Goal: Task Accomplishment & Management: Complete application form

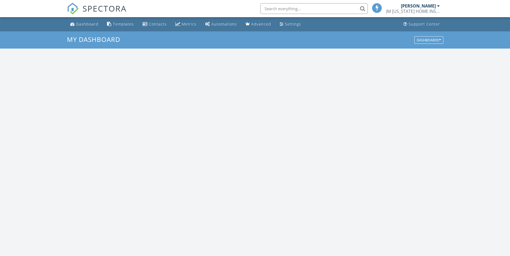
scroll to position [498, 518]
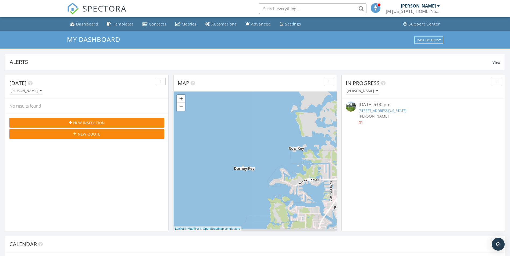
click at [88, 123] on span "New Inspection" at bounding box center [89, 123] width 32 height 6
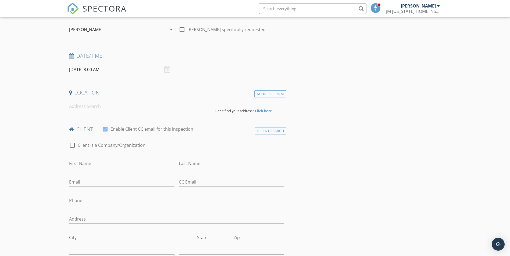
scroll to position [54, 0]
click at [107, 68] on input "09/29/2025 8:00 AM" at bounding box center [121, 68] width 105 height 13
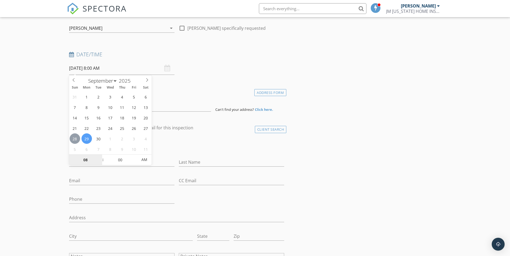
type input "09/28/2025 8:00 AM"
type input "07"
type input "09/28/2025 7:00 AM"
click at [101, 162] on span at bounding box center [100, 162] width 4 height 5
type input "06"
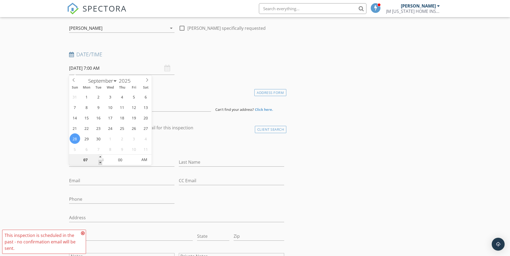
type input "09/28/2025 6:00 AM"
click at [101, 162] on span at bounding box center [100, 162] width 4 height 5
type input "05"
type input "09/28/2025 5:00 AM"
click at [101, 162] on span at bounding box center [100, 162] width 4 height 5
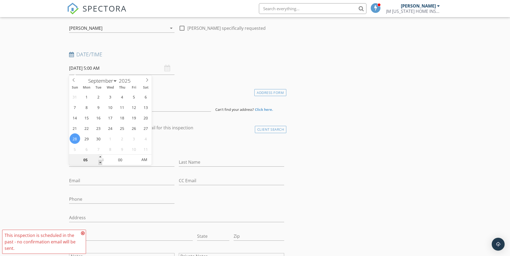
type input "04"
type input "09/28/2025 4:00 AM"
click at [101, 162] on span at bounding box center [100, 162] width 4 height 5
type input "03"
type input "09/28/2025 3:00 AM"
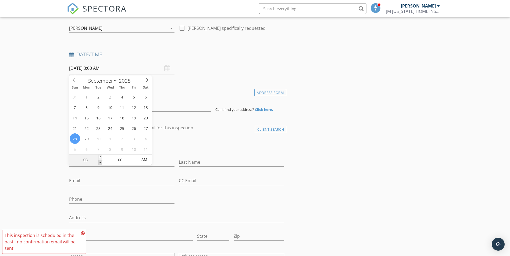
click at [101, 162] on span at bounding box center [100, 162] width 4 height 5
type input "05"
type input "09/28/2025 3:05 AM"
click at [134, 157] on span at bounding box center [135, 157] width 4 height 5
type input "10"
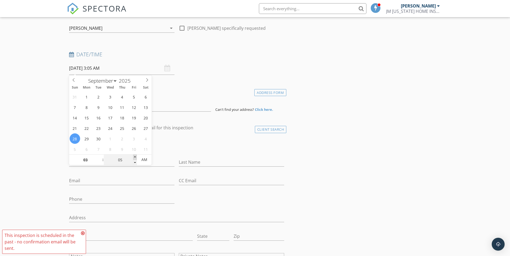
type input "09/28/2025 3:10 AM"
click at [134, 157] on span at bounding box center [135, 157] width 4 height 5
type input "15"
type input "09/28/2025 3:15 AM"
click at [134, 157] on span at bounding box center [135, 157] width 4 height 5
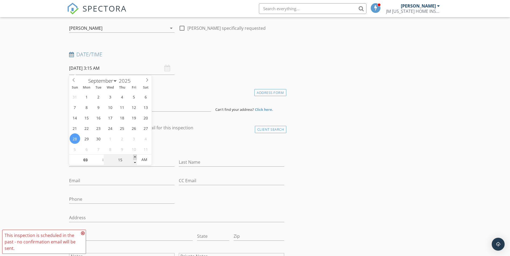
type input "20"
type input "09/28/2025 3:20 AM"
click at [134, 157] on span at bounding box center [135, 157] width 4 height 5
type input "25"
type input "09/28/2025 3:25 AM"
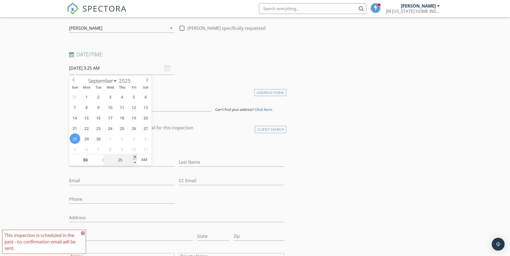
click at [134, 157] on span at bounding box center [135, 157] width 4 height 5
type input "30"
click at [134, 157] on span at bounding box center [135, 157] width 4 height 5
type input "[DATE] 3:30 PM"
click at [148, 160] on span "AM" at bounding box center [144, 160] width 15 height 11
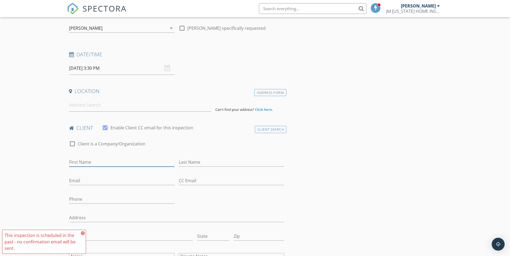
click at [97, 162] on input "First Name" at bounding box center [121, 162] width 105 height 9
paste input "Yosleidy leyva Meneses"
click at [86, 162] on input "Yosleidy leyva Meneses" at bounding box center [121, 162] width 105 height 9
click at [117, 161] on input "Yosleidyleyva Meneses" at bounding box center [121, 162] width 105 height 9
drag, startPoint x: 116, startPoint y: 162, endPoint x: 86, endPoint y: 162, distance: 29.8
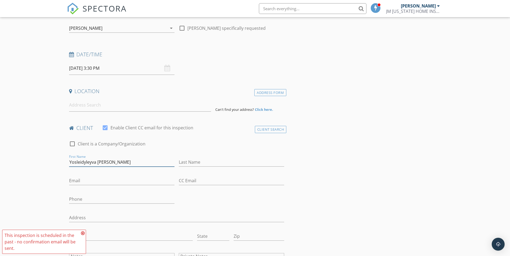
click at [86, 162] on input "Yosleidyleyva Meneses" at bounding box center [121, 162] width 105 height 9
type input "Yosleidy"
click at [197, 161] on input "Last Name" at bounding box center [231, 162] width 105 height 9
paste input "leyva Meneses"
type input "[PERSON_NAME]"
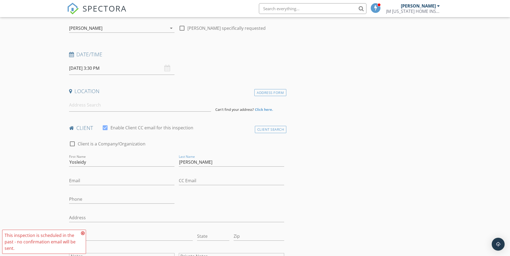
click at [83, 181] on input "Email" at bounding box center [121, 181] width 105 height 9
paste input "Yosleidyleyva21@gmail.com"
type input "Yosleidyleyva21@gmail.com"
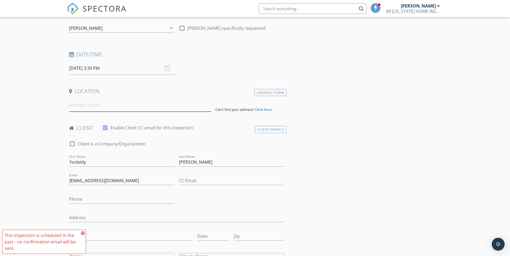
click at [93, 99] on input at bounding box center [140, 105] width 142 height 13
paste input "2620 E LIBERTY ST, TAMPA, FL 33612"
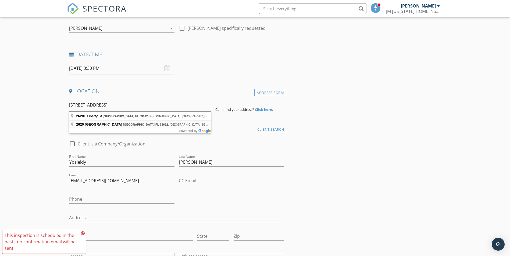
type input "2620 East Liberty Street, Tampa, FL 33612, EE. UU."
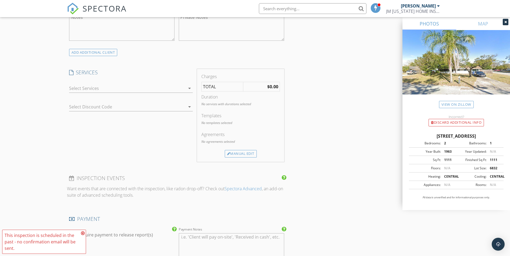
scroll to position [457, 0]
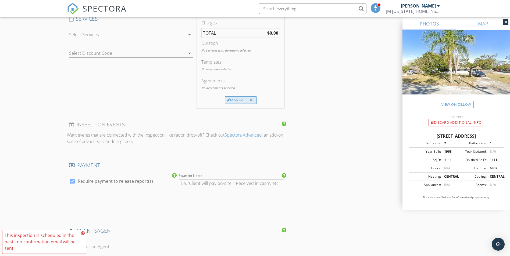
click at [235, 102] on div "Manual Edit" at bounding box center [241, 101] width 32 height 8
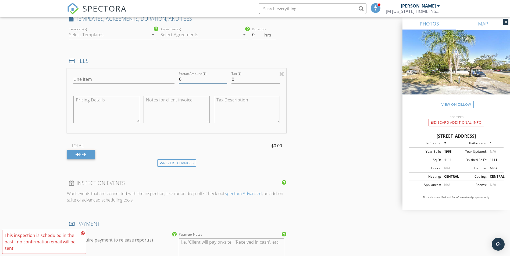
click at [201, 81] on input "0" at bounding box center [203, 79] width 48 height 9
click at [328, 123] on div "INSPECTOR(S) check_box Javier Morales PRIMARY Javier Morales arrow_drop_down ch…" at bounding box center [255, 82] width 376 height 954
click at [180, 79] on input "0270" at bounding box center [203, 79] width 48 height 9
type input "270"
click at [124, 81] on input "Line Item" at bounding box center [123, 79] width 101 height 9
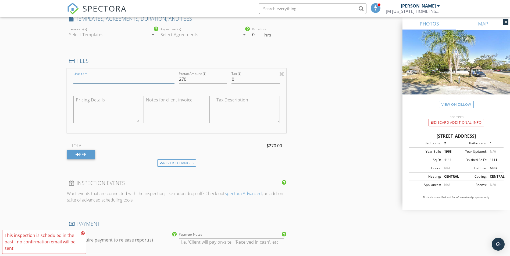
type input "4 Point & WM"
click at [105, 65] on h4 "FEES" at bounding box center [176, 61] width 215 height 7
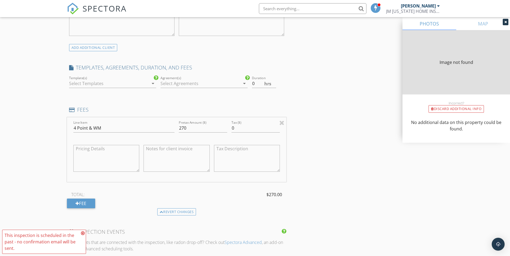
type input "1111"
type input "1963"
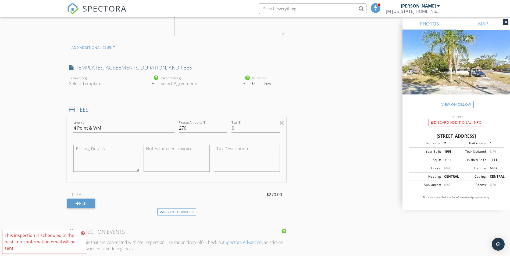
click at [157, 162] on textarea at bounding box center [177, 158] width 66 height 27
click at [105, 153] on textarea at bounding box center [106, 158] width 66 height 27
drag, startPoint x: 105, startPoint y: 127, endPoint x: 68, endPoint y: 125, distance: 37.7
click at [68, 125] on div "Line Item 4 Point & WM Pretax Amount ($) 270 Tax ($) 0" at bounding box center [177, 149] width 220 height 65
click at [94, 158] on textarea at bounding box center [106, 158] width 66 height 27
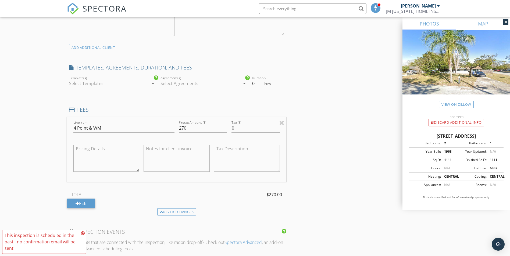
paste textarea "4 Point & WM"
type textarea "4 Point & WM"
click at [159, 158] on textarea at bounding box center [177, 158] width 66 height 27
paste textarea "4 Point & WM"
type textarea "4 Point & WM"
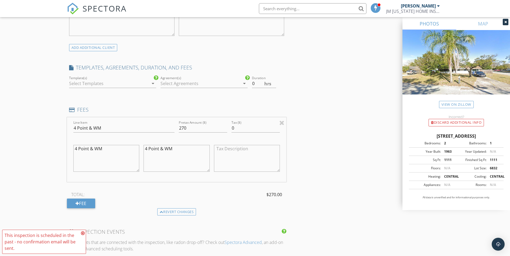
click at [341, 173] on div "INSPECTOR(S) check_box Javier Morales PRIMARY Javier Morales arrow_drop_down ch…" at bounding box center [255, 131] width 376 height 954
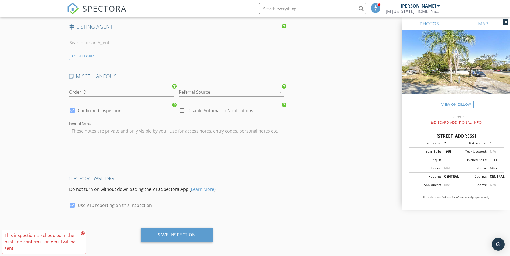
scroll to position [773, 0]
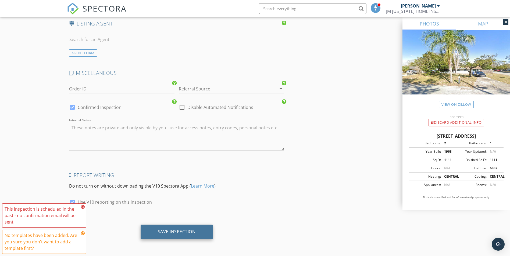
click at [184, 233] on div "Save Inspection" at bounding box center [177, 231] width 38 height 5
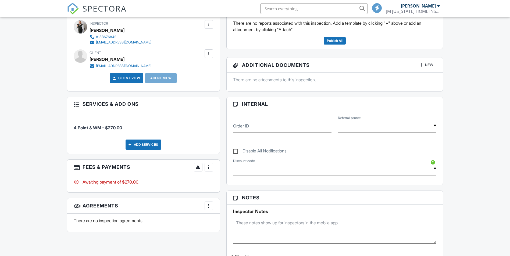
scroll to position [161, 0]
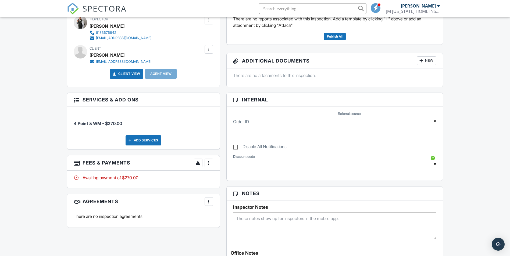
click at [210, 202] on div at bounding box center [208, 201] width 5 height 5
click at [456, 94] on div "Dashboard Templates Contacts Metrics Automations Advanced Settings Support Cent…" at bounding box center [255, 181] width 510 height 650
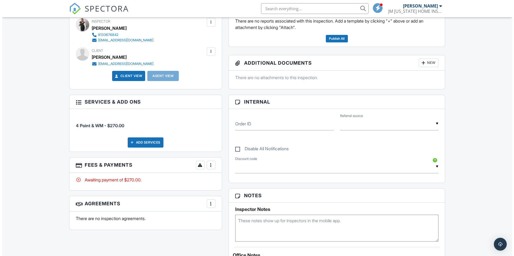
scroll to position [54, 0]
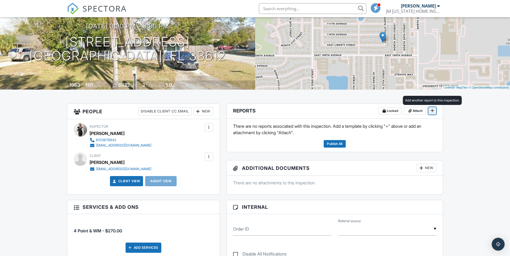
click at [430, 110] on span at bounding box center [432, 110] width 5 height 5
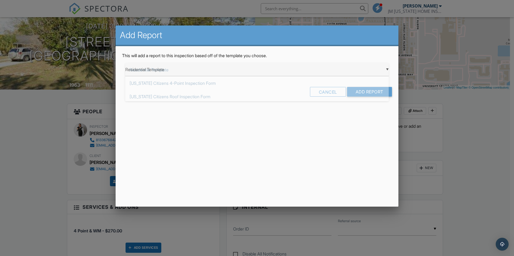
click at [388, 69] on div "▼ Residential Template Residential Template Florida Citizens 4-Point Inspection…" at bounding box center [256, 69] width 263 height 13
click at [188, 85] on span "Florida Citizens 4-Point Inspection Form" at bounding box center [256, 83] width 263 height 13
type input "Florida Citizens 4-Point Inspection Form"
click at [369, 95] on input "Add Report" at bounding box center [369, 92] width 45 height 10
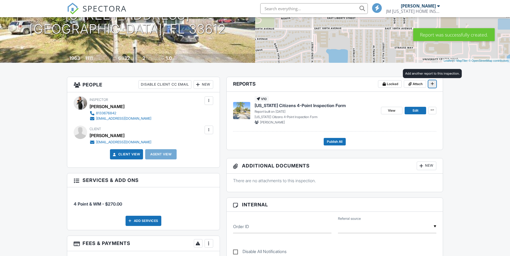
click at [433, 83] on icon at bounding box center [432, 84] width 3 height 4
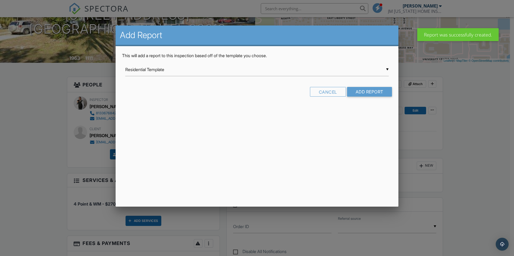
click at [387, 68] on div "▼ Residential Template Residential Template Florida Citizens 4-Point Inspection…" at bounding box center [256, 69] width 263 height 13
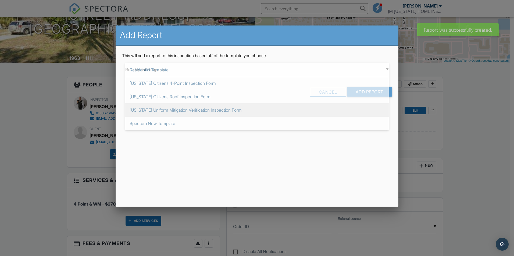
click at [184, 112] on span "Florida Uniform Mitigation Verification Inspection Form" at bounding box center [256, 109] width 263 height 13
type input "Florida Uniform Mitigation Verification Inspection Form"
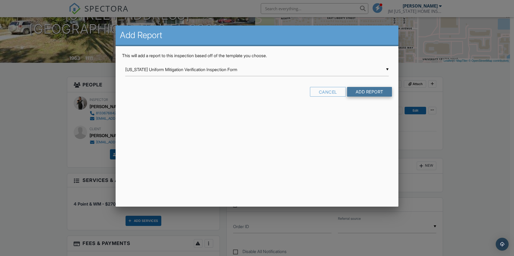
click at [375, 89] on input "Add Report" at bounding box center [369, 92] width 45 height 10
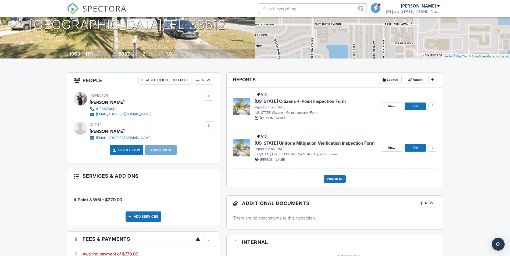
scroll to position [54, 0]
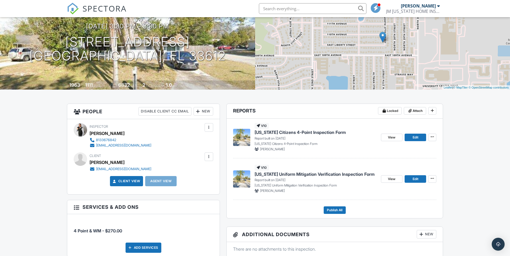
click at [308, 136] on p "Report built on [DATE]" at bounding box center [316, 138] width 122 height 5
click at [244, 139] on img at bounding box center [241, 137] width 17 height 17
